Goal: Obtain resource: Obtain resource

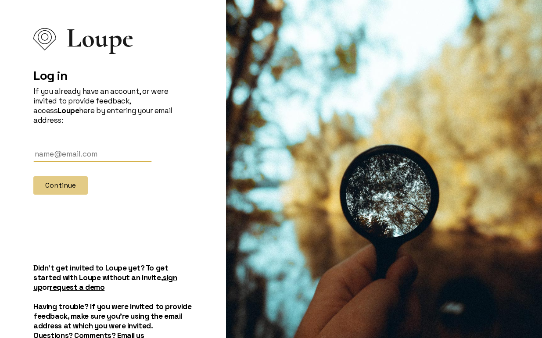
click at [79, 146] on input "text" at bounding box center [92, 154] width 118 height 16
type input "[EMAIL_ADDRESS][PERSON_NAME][DOMAIN_NAME]"
click at [75, 179] on button "Continue" at bounding box center [60, 185] width 54 height 18
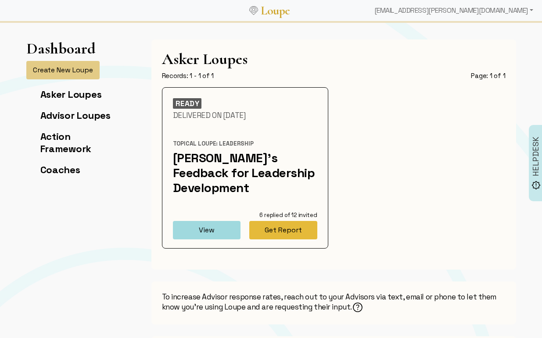
click at [271, 221] on button "Get Report" at bounding box center [283, 230] width 68 height 18
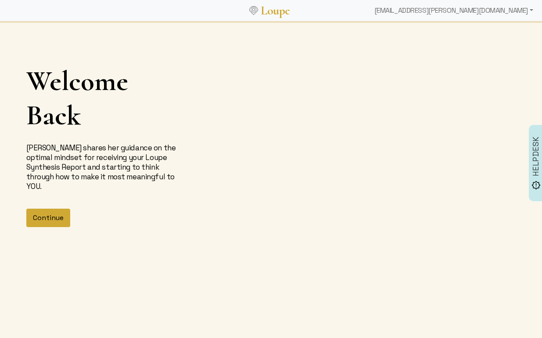
click at [50, 222] on button "Continue" at bounding box center [48, 218] width 44 height 18
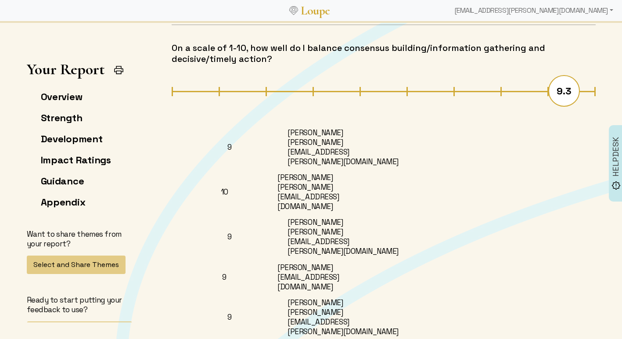
scroll to position [7707, 0]
